Goal: Communication & Community: Answer question/provide support

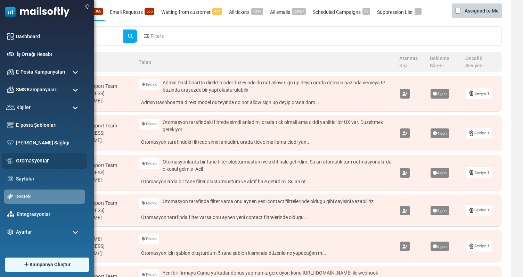
click at [35, 161] on link "Otomasyonlar" at bounding box center [49, 161] width 67 height 8
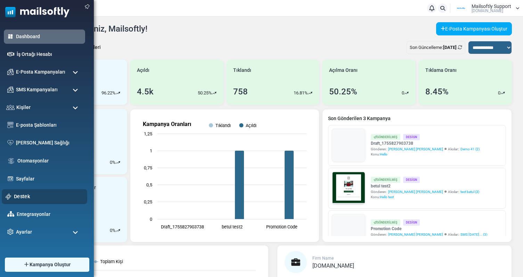
click at [23, 199] on link "Destek" at bounding box center [48, 197] width 69 height 8
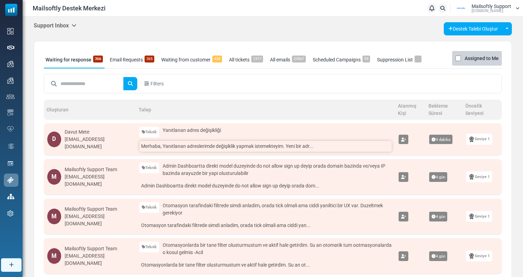
click at [209, 148] on link "Merhaba, Yanıtlanan adreslerimde değişiklik yapmak istemekteyim. Yeni bir adr..." at bounding box center [265, 146] width 252 height 11
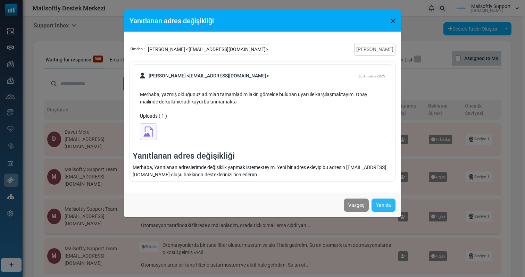
click at [379, 203] on link "Yanıtla" at bounding box center [384, 205] width 24 height 13
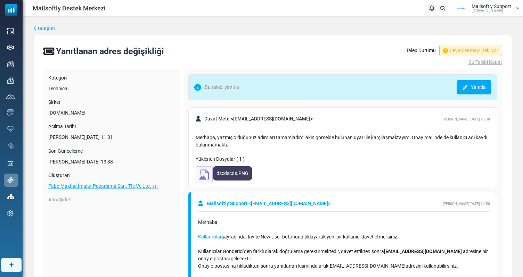
click at [205, 176] on img at bounding box center [204, 174] width 17 height 17
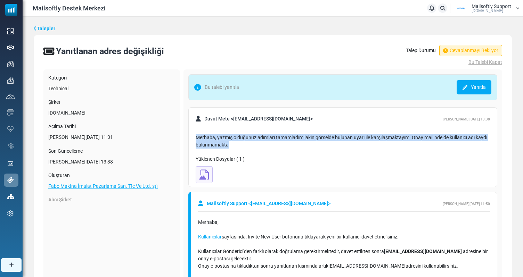
drag, startPoint x: 197, startPoint y: 139, endPoint x: 230, endPoint y: 148, distance: 34.5
click at [231, 148] on div "Merhaba, yazmış olduğunuz adımları tamamladım lakin görselde bulunan uyarı ile …" at bounding box center [343, 141] width 294 height 15
click at [230, 148] on div "Merhaba, yazmış olduğunuz adımları tamamladım lakin görselde bulunan uyarı ile …" at bounding box center [343, 141] width 294 height 15
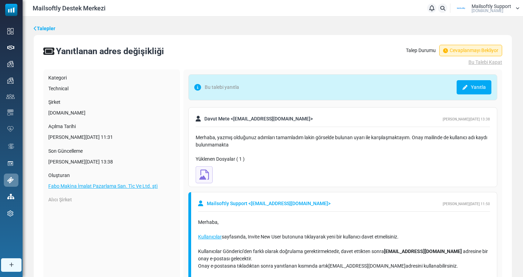
click at [482, 93] on link "Yanıtla" at bounding box center [473, 87] width 35 height 14
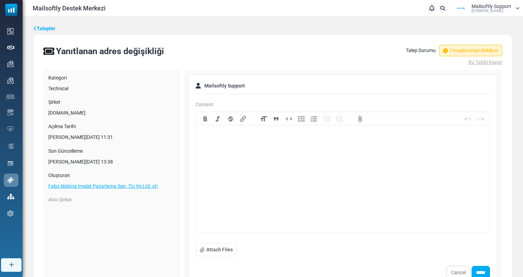
click at [303, 171] on trix-editor at bounding box center [343, 181] width 294 height 104
type trix-editor "**********"
click at [504, 12] on div "Mailsoftly Support Mailsoftly.Com" at bounding box center [491, 8] width 40 height 9
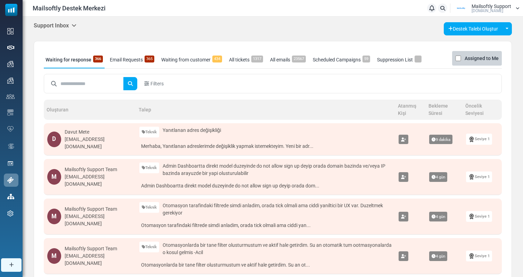
click at [50, 23] on h5 "Support Inbox" at bounding box center [55, 25] width 43 height 7
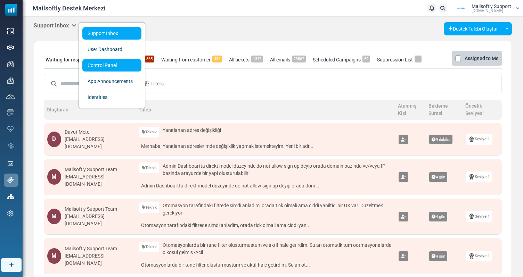
click at [108, 66] on link "Control Panel" at bounding box center [111, 65] width 59 height 13
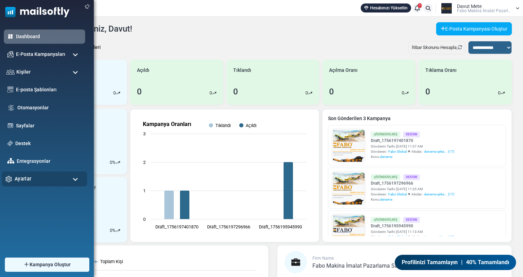
click at [41, 180] on div "Ayarlar" at bounding box center [44, 179] width 85 height 15
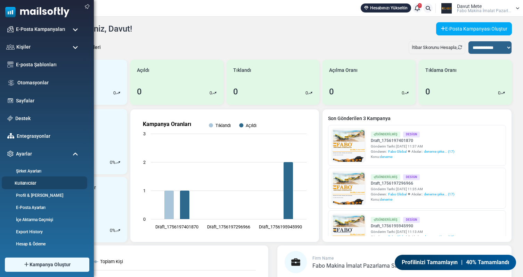
click at [36, 182] on link "Kullanıcılar" at bounding box center [43, 183] width 83 height 7
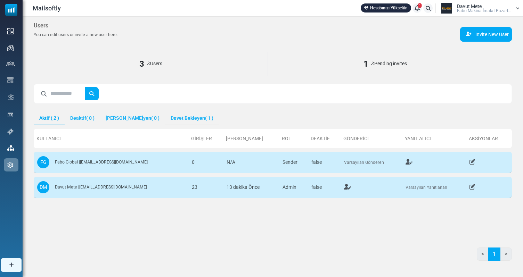
click at [187, 116] on link "Davet Bekleyen ( 1 )" at bounding box center [192, 118] width 54 height 13
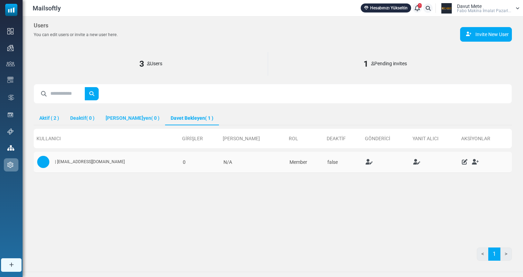
click at [462, 162] on icon at bounding box center [465, 162] width 6 height 6
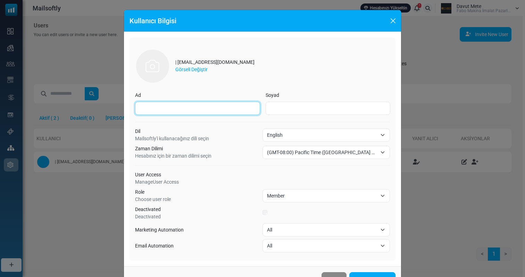
click at [191, 102] on input "Ad" at bounding box center [197, 108] width 125 height 13
type input "****"
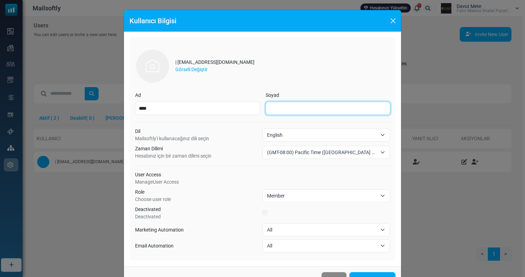
click at [274, 107] on input "Soyad" at bounding box center [328, 108] width 125 height 13
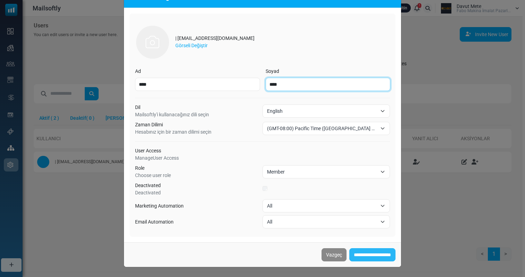
type input "****"
click at [370, 257] on input "**********" at bounding box center [372, 254] width 46 height 13
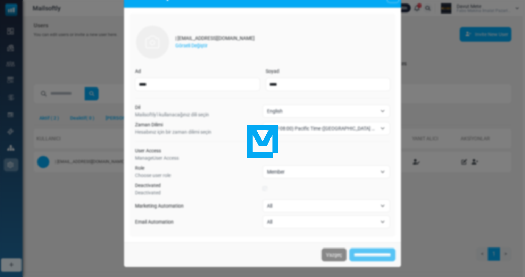
scroll to position [16, 0]
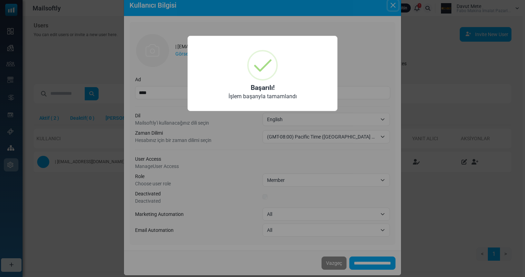
click at [330, 168] on div "× Başarılı! İşlem başarıyla tamamlandı OK No Cancel" at bounding box center [262, 138] width 525 height 277
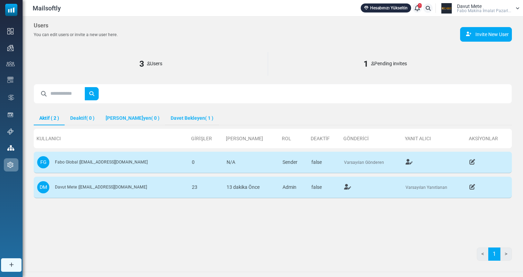
click at [184, 113] on link "[PERSON_NAME]yen ( 1 )" at bounding box center [192, 118] width 54 height 13
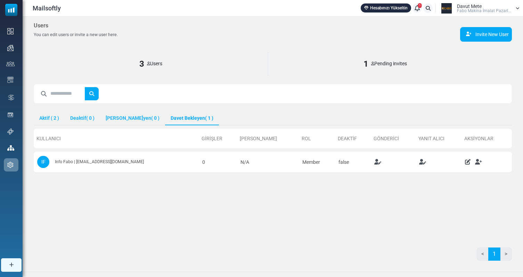
click at [484, 4] on div "Davut Mete Fabo Maki̇na İmalat Pazarl..." at bounding box center [484, 8] width 54 height 9
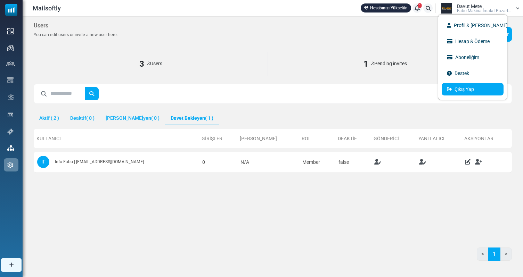
click at [480, 90] on link "Çıkış Yap" at bounding box center [472, 89] width 62 height 13
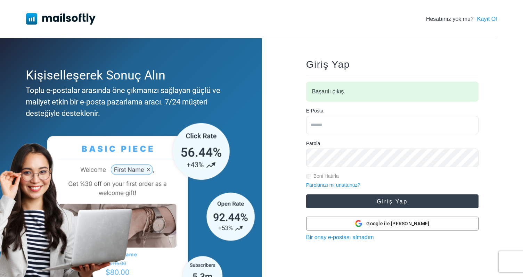
type input "**********"
click at [375, 203] on button "Giriş Yap" at bounding box center [392, 202] width 172 height 14
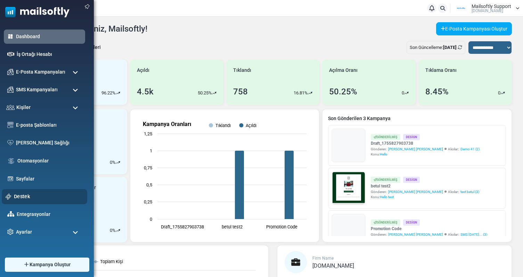
click at [33, 198] on link "Destek" at bounding box center [48, 197] width 69 height 8
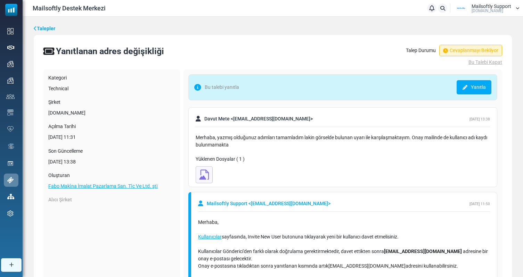
click at [490, 77] on div "Bu talebi yanıtla Yanıtla" at bounding box center [342, 87] width 309 height 26
click at [487, 84] on link "Yanıtla" at bounding box center [473, 87] width 35 height 14
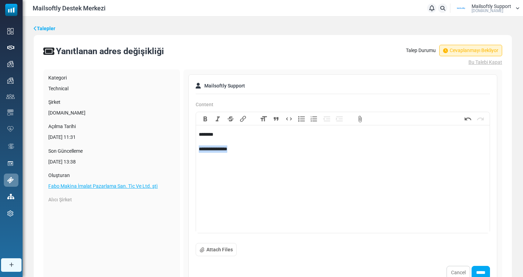
drag, startPoint x: 254, startPoint y: 148, endPoint x: 184, endPoint y: 148, distance: 69.1
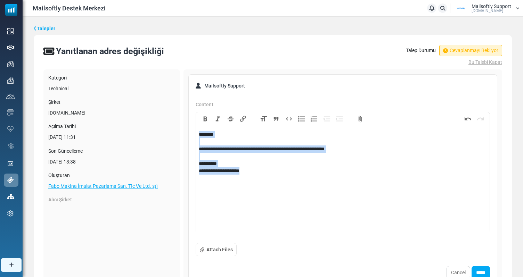
copy div "**********"
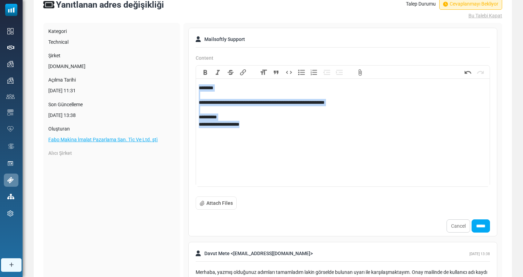
click at [344, 149] on trix-editor "**********" at bounding box center [343, 134] width 294 height 104
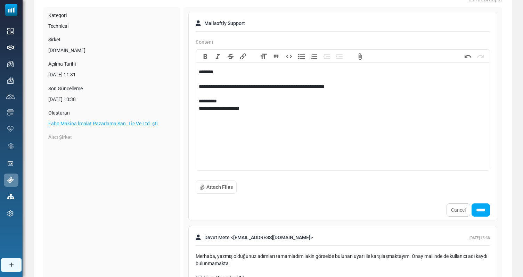
scroll to position [79, 0]
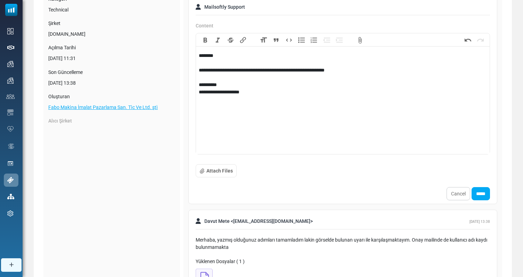
click at [263, 69] on div "**********" at bounding box center [343, 74] width 288 height 44
type trix-editor "**********"
click at [473, 194] on input "*****" at bounding box center [480, 193] width 18 height 13
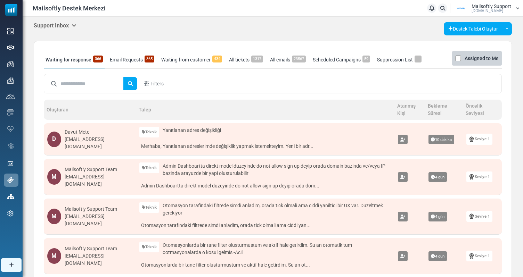
click at [76, 26] on icon at bounding box center [74, 26] width 5 height 6
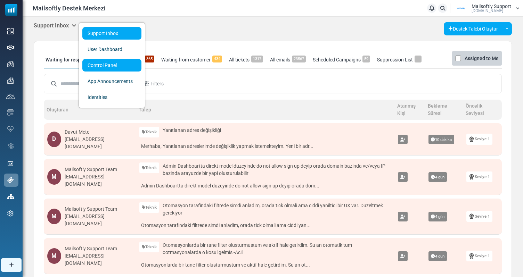
click at [116, 66] on link "Control Panel" at bounding box center [111, 65] width 59 height 13
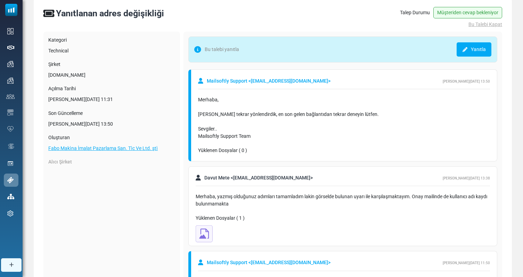
scroll to position [51, 0]
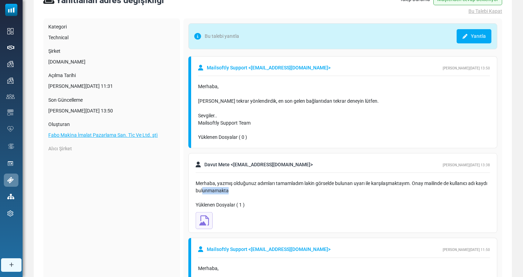
drag, startPoint x: 224, startPoint y: 196, endPoint x: 203, endPoint y: 188, distance: 22.3
click at [203, 188] on div "Merhaba, yazmış olduğunuz adımları tamamladım lakin görselde bulunan uyarı ile …" at bounding box center [343, 187] width 294 height 22
click at [220, 190] on div "Merhaba, yazmış olduğunuz adımları tamamladım lakin görselde bulunan uyarı ile …" at bounding box center [343, 187] width 294 height 15
drag, startPoint x: 248, startPoint y: 210, endPoint x: 198, endPoint y: 180, distance: 58.4
click at [198, 180] on div "[PERSON_NAME] < [EMAIL_ADDRESS][DOMAIN_NAME] > [PERSON_NAME][DATE] 13:38 Merhab…" at bounding box center [342, 193] width 309 height 80
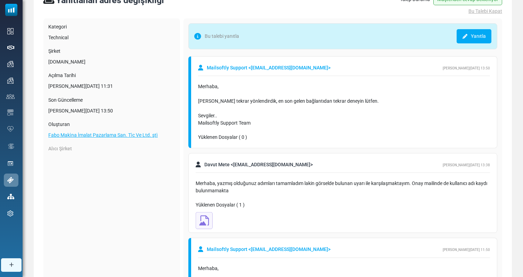
click at [198, 180] on div "Merhaba, yazmış olduğunuz adımları tamamladım lakin görselde bulunan uyarı ile …" at bounding box center [343, 187] width 294 height 22
click at [198, 213] on img at bounding box center [204, 220] width 17 height 17
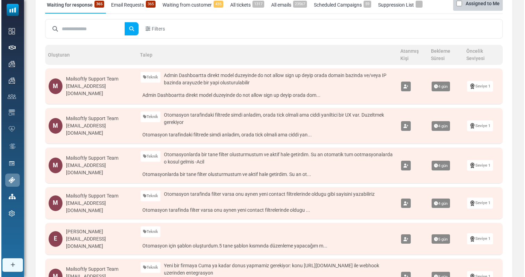
scroll to position [66, 0]
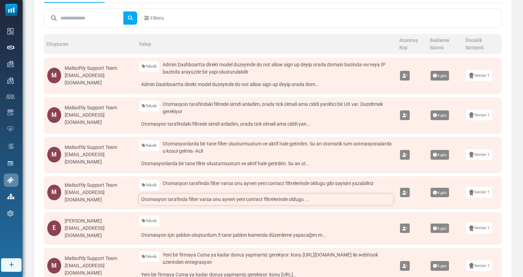
click at [267, 200] on link "Otomasyon tarafinda filter varsa onu aynen yeni contact filtrelerinde oldugu ..." at bounding box center [265, 199] width 253 height 11
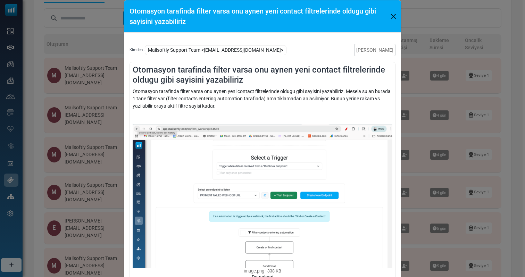
scroll to position [26, 0]
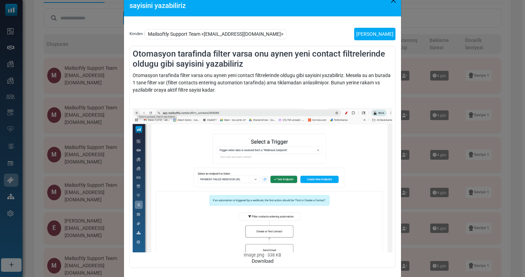
click at [376, 35] on link "[PERSON_NAME]" at bounding box center [374, 34] width 41 height 13
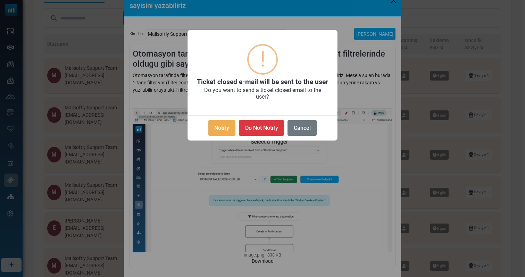
scroll to position [21, 0]
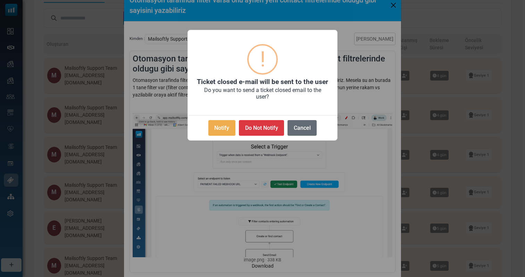
click at [299, 130] on button "Cancel" at bounding box center [302, 128] width 29 height 16
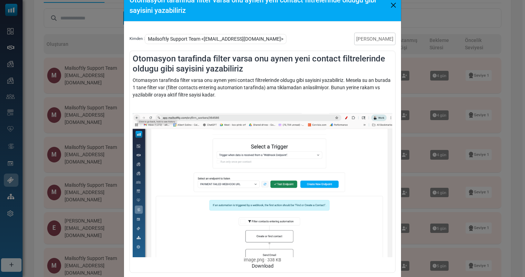
click at [102, 205] on div "Otomasyon tarafinda filter varsa onu aynen yeni contact filtrelerinde oldugu gi…" at bounding box center [262, 138] width 525 height 277
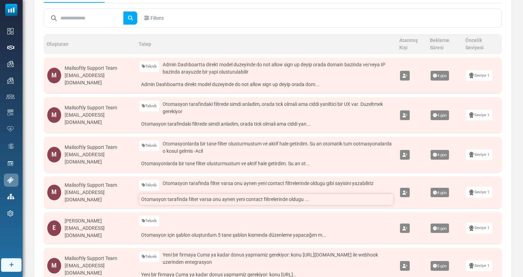
click at [190, 200] on link "Otomasyon tarafinda filter varsa onu aynen yeni contact filtrelerinde oldugu ..." at bounding box center [265, 199] width 253 height 11
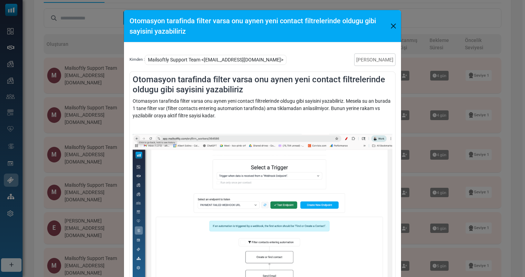
scroll to position [62, 0]
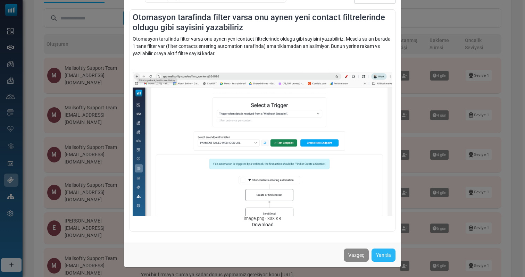
click at [384, 252] on link "Yanıtla" at bounding box center [384, 255] width 24 height 13
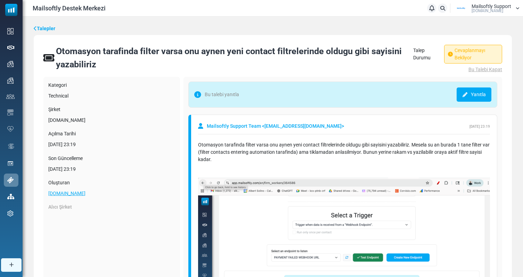
click at [476, 92] on link "Yanıtla" at bounding box center [473, 95] width 35 height 14
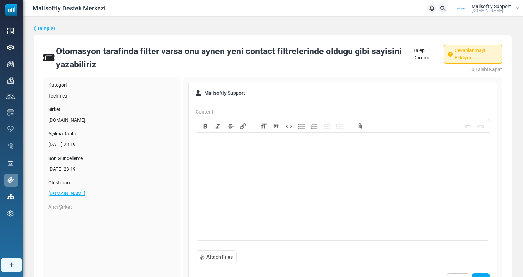
click at [284, 141] on trix-editor at bounding box center [343, 188] width 294 height 104
type trix-editor "**********"
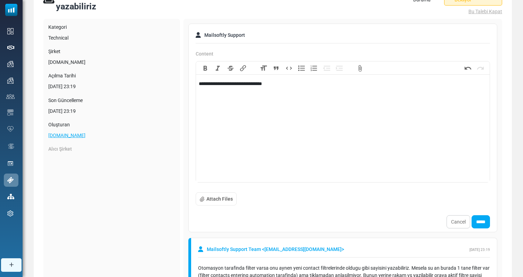
scroll to position [63, 0]
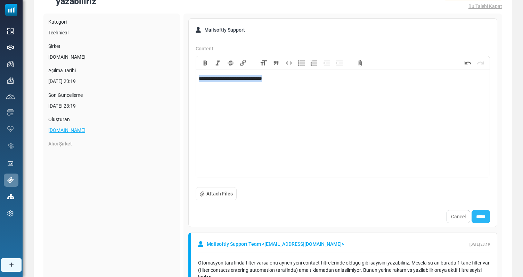
copy div "**********"
click at [487, 220] on input "*****" at bounding box center [480, 216] width 18 height 13
